Goal: Task Accomplishment & Management: Manage account settings

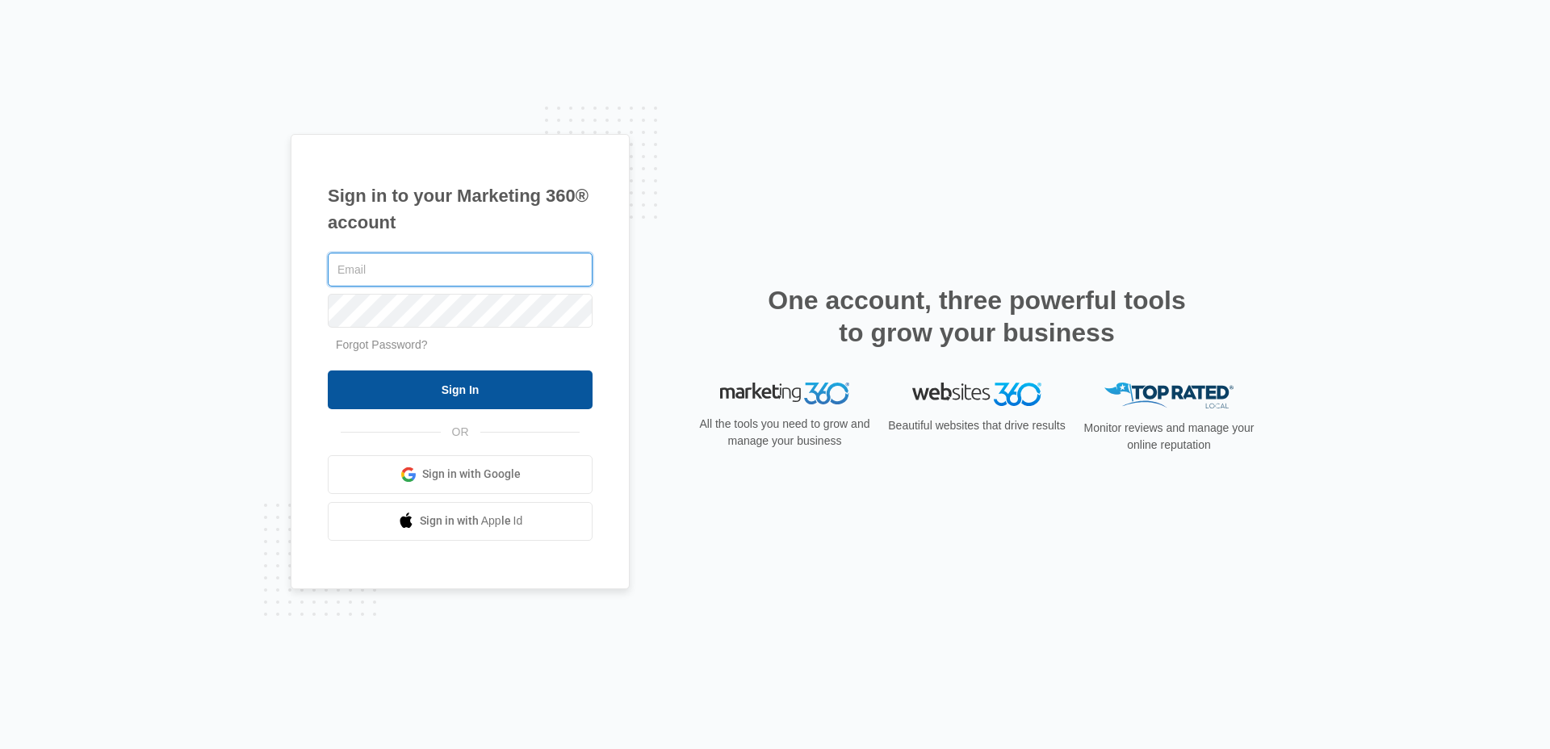
type input "[PERSON_NAME][EMAIL_ADDRESS][PERSON_NAME][DOMAIN_NAME]"
click at [459, 383] on input "Sign In" at bounding box center [460, 390] width 265 height 39
